Goal: Task Accomplishment & Management: Manage account settings

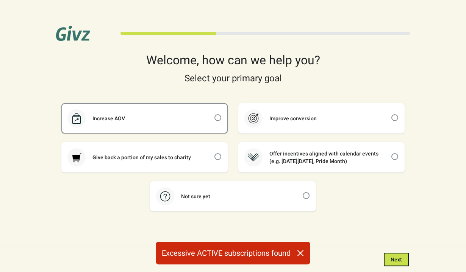
scroll to position [2, 0]
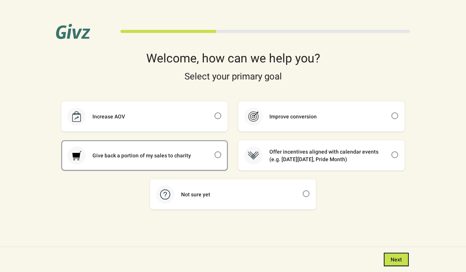
click at [190, 150] on div "Give back a portion of my sales to charity" at bounding box center [144, 155] width 165 height 29
checkbox input "true"
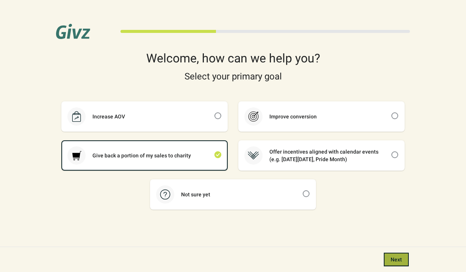
click at [404, 259] on button "Next" at bounding box center [395, 260] width 25 height 14
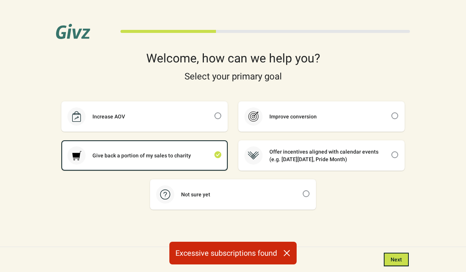
click at [254, 247] on div "Excessive subscriptions found" at bounding box center [232, 253] width 127 height 23
click at [179, 120] on div "Increase AOV" at bounding box center [144, 116] width 165 height 29
checkbox input "true"
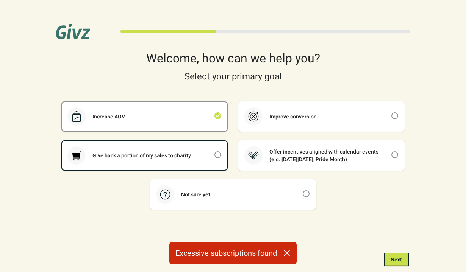
checkbox input "false"
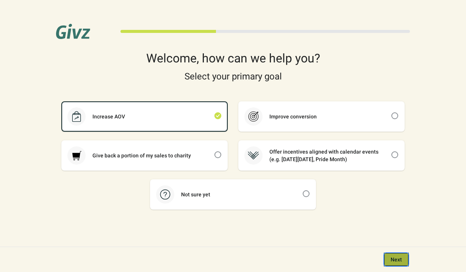
click at [395, 253] on button "Next" at bounding box center [395, 260] width 25 height 14
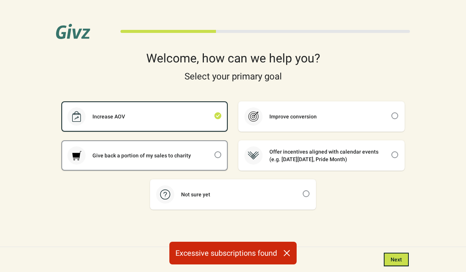
click at [218, 150] on div "Give back a portion of my sales to charity" at bounding box center [144, 155] width 165 height 29
checkbox input "false"
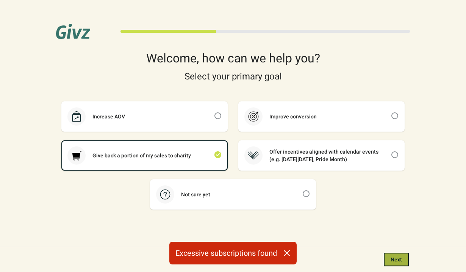
click at [393, 256] on button "Next" at bounding box center [395, 260] width 25 height 14
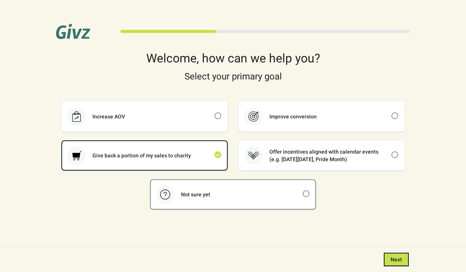
click at [196, 194] on div "Not sure yet" at bounding box center [195, 195] width 43 height 8
checkbox input "false"
checkbox input "true"
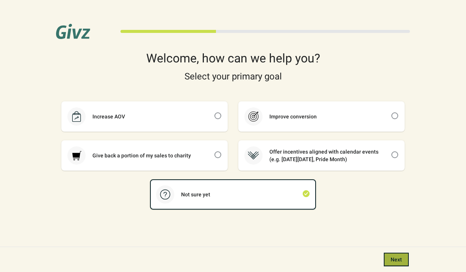
click at [398, 263] on button "Next" at bounding box center [395, 260] width 25 height 14
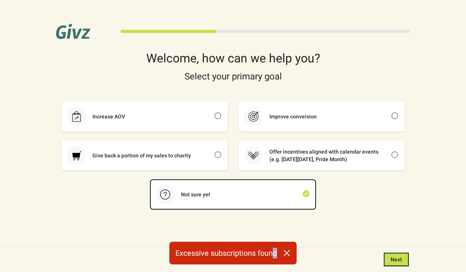
click at [275, 255] on div "Excessive subscriptions found" at bounding box center [232, 253] width 127 height 23
drag, startPoint x: 281, startPoint y: 255, endPoint x: 213, endPoint y: 254, distance: 67.8
click at [213, 254] on div "Excessive subscriptions found" at bounding box center [232, 253] width 127 height 23
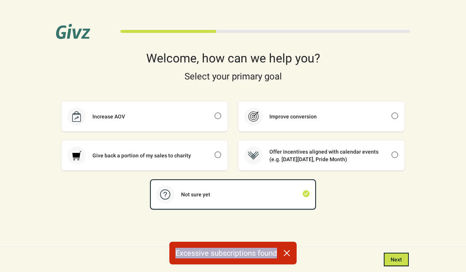
drag, startPoint x: 177, startPoint y: 252, endPoint x: 282, endPoint y: 251, distance: 104.9
click at [282, 251] on div "Excessive subscriptions found" at bounding box center [232, 253] width 127 height 23
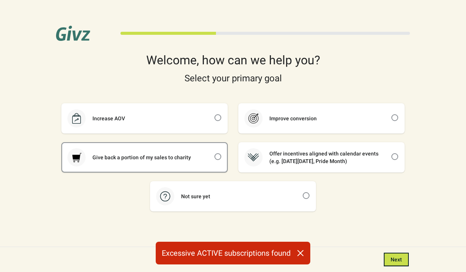
click at [195, 170] on div "Give back a portion of my sales to charity" at bounding box center [144, 157] width 165 height 29
checkbox input "true"
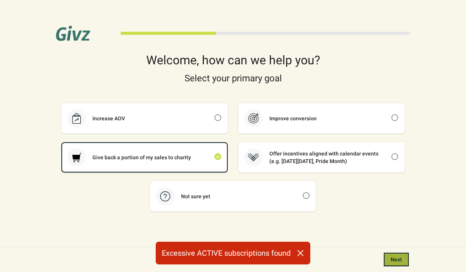
click at [393, 257] on span "Next" at bounding box center [395, 260] width 11 height 6
click at [393, 259] on span "Next" at bounding box center [395, 260] width 11 height 6
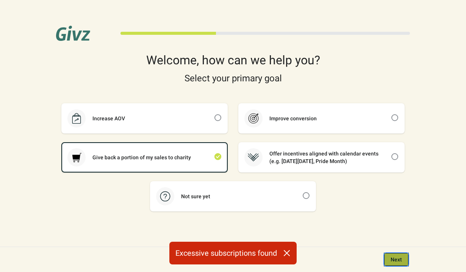
click at [393, 259] on span "Next" at bounding box center [395, 260] width 11 height 6
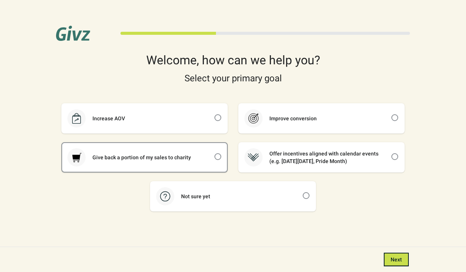
click at [213, 162] on div "Give back a portion of my sales to charity" at bounding box center [144, 157] width 165 height 29
checkbox input "true"
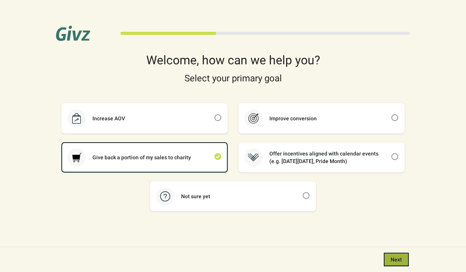
click at [389, 256] on button "Next" at bounding box center [395, 260] width 25 height 14
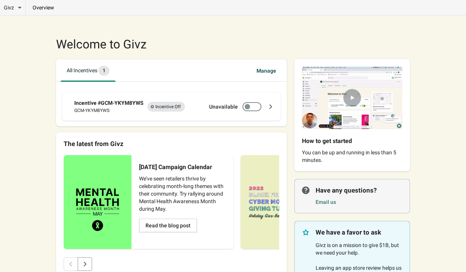
click at [348, 97] on img at bounding box center [351, 98] width 115 height 78
click at [39, 9] on p "overview" at bounding box center [43, 8] width 35 height 8
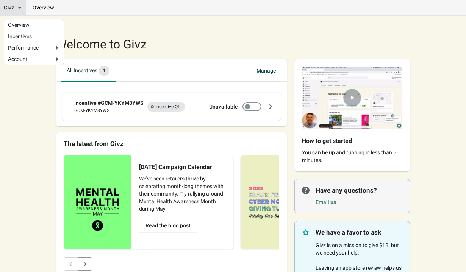
click at [23, 6] on li "Givz Overview Incentives Performance Overview Donations Qualifying Orders Chari…" at bounding box center [12, 7] width 25 height 15
click at [16, 11] on li "Givz Overview Incentives Performance Overview Donations Qualifying Orders Chari…" at bounding box center [12, 7] width 25 height 15
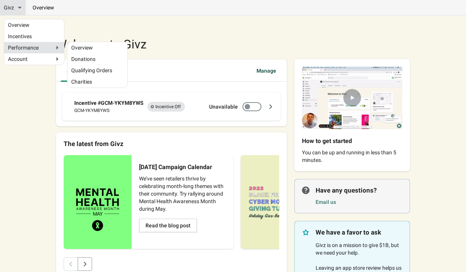
click at [51, 47] on div "Performance" at bounding box center [34, 48] width 52 height 8
click at [13, 47] on input "Performance" at bounding box center [10, 47] width 5 height 5
radio input "true"
click at [81, 57] on link "Donations" at bounding box center [97, 59] width 52 height 4
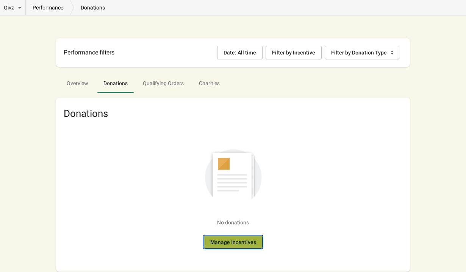
click at [239, 246] on button "Manage Incentives" at bounding box center [232, 242] width 59 height 14
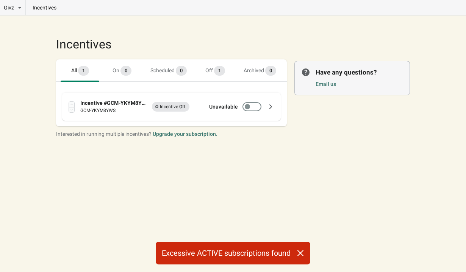
click at [247, 107] on div at bounding box center [247, 106] width 5 height 5
click at [256, 106] on div at bounding box center [256, 107] width 4 height 4
click at [270, 106] on icon at bounding box center [270, 106] width 3 height 5
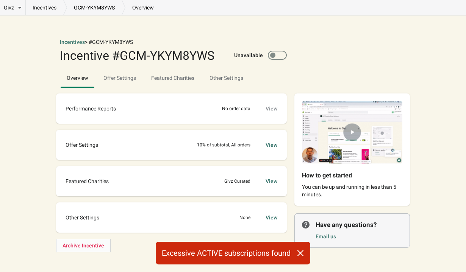
scroll to position [3, 0]
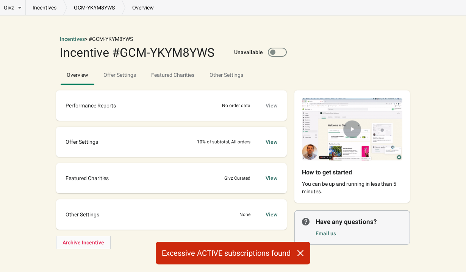
click at [351, 128] on img at bounding box center [351, 129] width 115 height 78
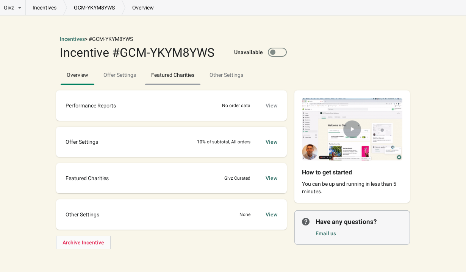
click at [180, 78] on span "Featured Charities" at bounding box center [172, 75] width 55 height 14
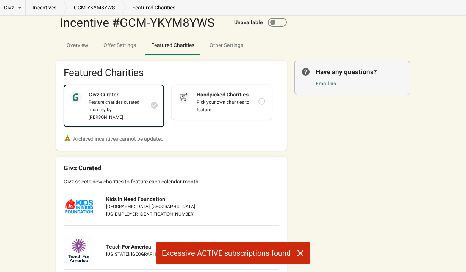
scroll to position [16, 0]
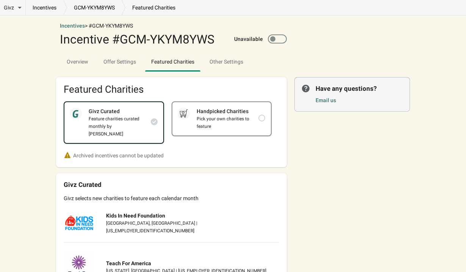
click at [199, 115] on div "Pick your own charities to feature" at bounding box center [224, 122] width 69 height 15
click at [246, 111] on div "Handpicked Charities" at bounding box center [224, 112] width 69 height 8
click at [268, 120] on div "Handpicked Charities Pick your own charities to feature" at bounding box center [221, 118] width 99 height 33
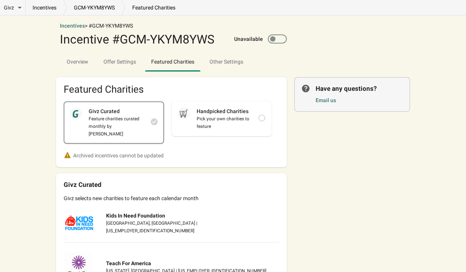
click at [157, 119] on span at bounding box center [154, 121] width 7 height 7
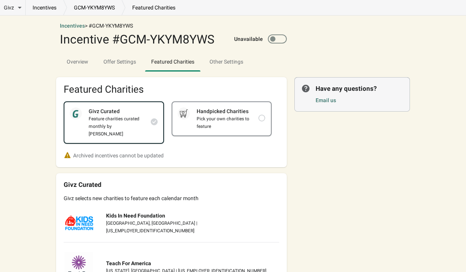
click at [253, 119] on div "Pick your own charities to feature" at bounding box center [224, 122] width 69 height 15
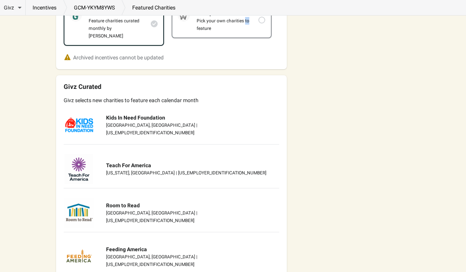
scroll to position [123, 0]
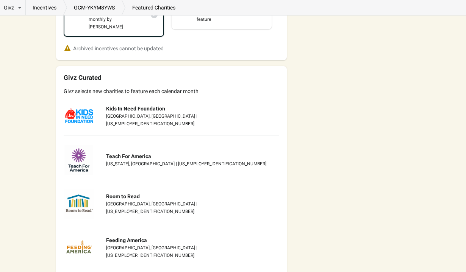
click at [140, 115] on div "Little Canada, MN | 82-1078462" at bounding box center [192, 119] width 173 height 15
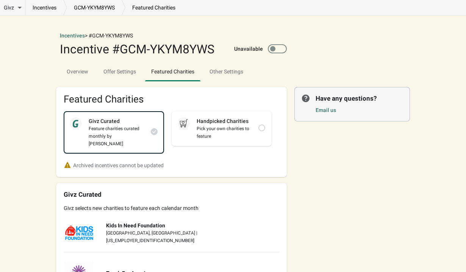
scroll to position [0, 0]
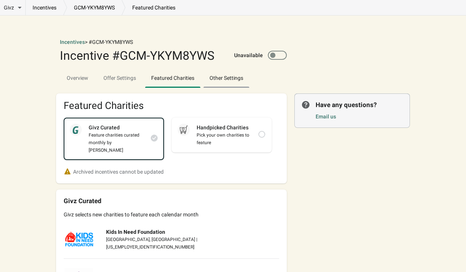
click at [232, 72] on span "Other Settings" at bounding box center [226, 78] width 46 height 14
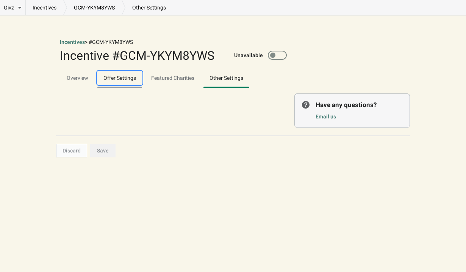
click at [117, 79] on span "Offer Settings" at bounding box center [119, 78] width 45 height 14
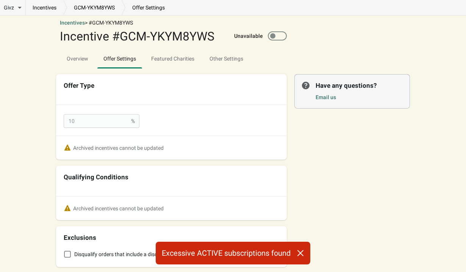
scroll to position [19, 0]
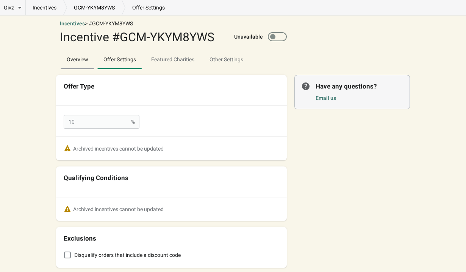
click at [94, 64] on span "Overview" at bounding box center [78, 60] width 34 height 14
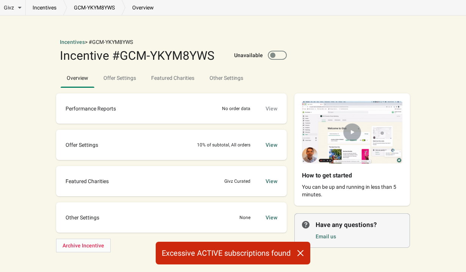
scroll to position [3, 0]
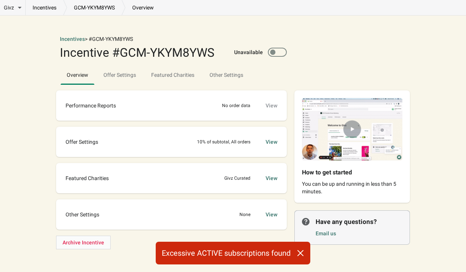
click at [273, 143] on div "View" at bounding box center [271, 142] width 12 height 8
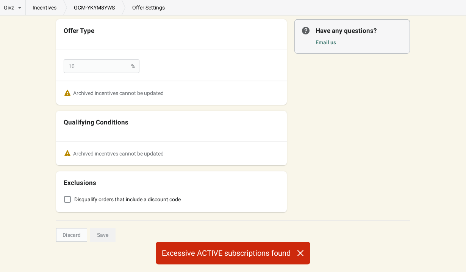
scroll to position [74, 0]
click at [139, 153] on div "Archived incentives cannot be updated" at bounding box center [118, 154] width 90 height 8
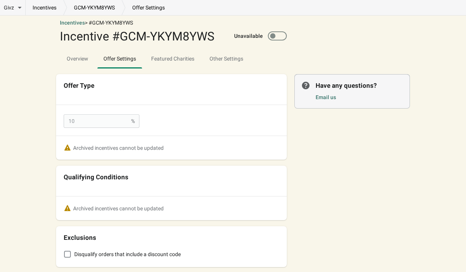
scroll to position [16, 0]
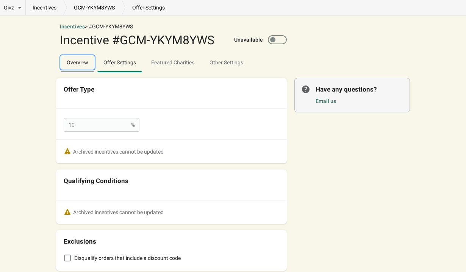
click at [77, 66] on span "Overview" at bounding box center [78, 63] width 34 height 14
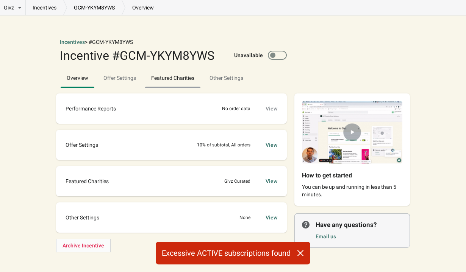
click at [190, 76] on span "Featured Charities" at bounding box center [172, 78] width 55 height 14
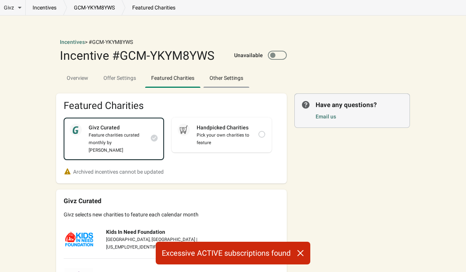
click at [219, 76] on span "Other Settings" at bounding box center [226, 78] width 46 height 14
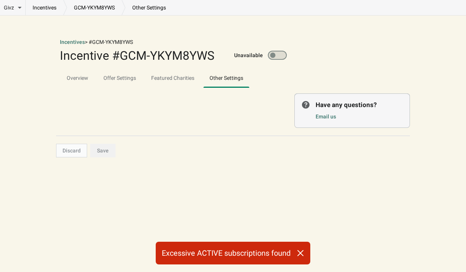
click at [276, 55] on div at bounding box center [277, 55] width 19 height 9
click at [85, 77] on span "Overview" at bounding box center [78, 78] width 34 height 14
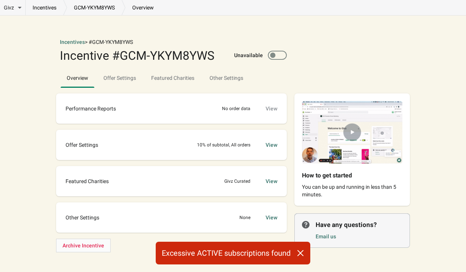
click at [48, 8] on link "incentives" at bounding box center [44, 8] width 37 height 8
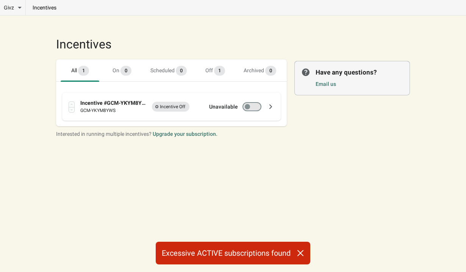
click at [254, 108] on div at bounding box center [256, 107] width 4 height 4
click at [246, 108] on div at bounding box center [247, 106] width 5 height 5
click at [301, 251] on icon "button" at bounding box center [300, 253] width 8 height 8
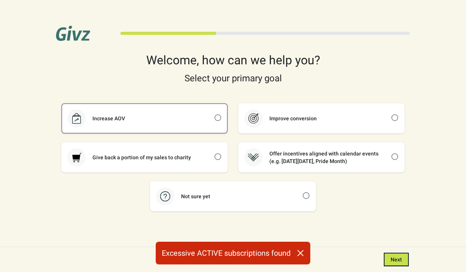
click at [180, 129] on div "Increase AOV" at bounding box center [144, 118] width 165 height 29
checkbox input "true"
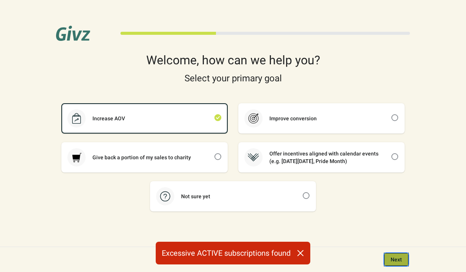
click at [389, 258] on button "Next" at bounding box center [395, 260] width 25 height 14
click at [390, 258] on button "Next" at bounding box center [395, 260] width 25 height 14
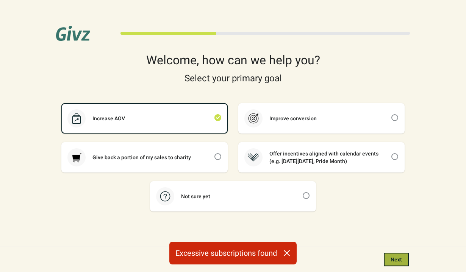
click at [390, 258] on button "Next" at bounding box center [395, 260] width 25 height 14
